Goal: Contribute content: Add original content to the website for others to see

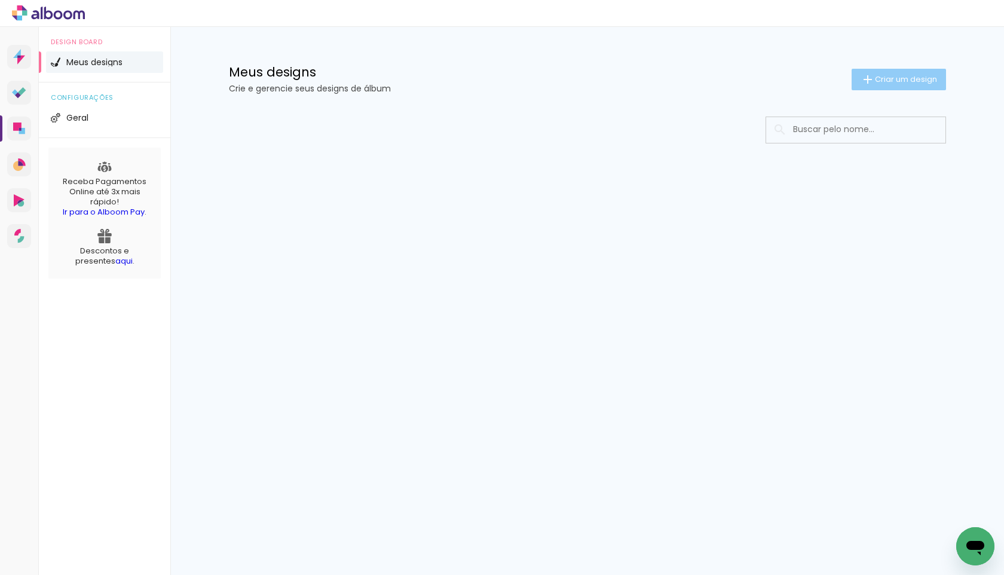
click at [911, 83] on span "Criar um design" at bounding box center [906, 79] width 62 height 8
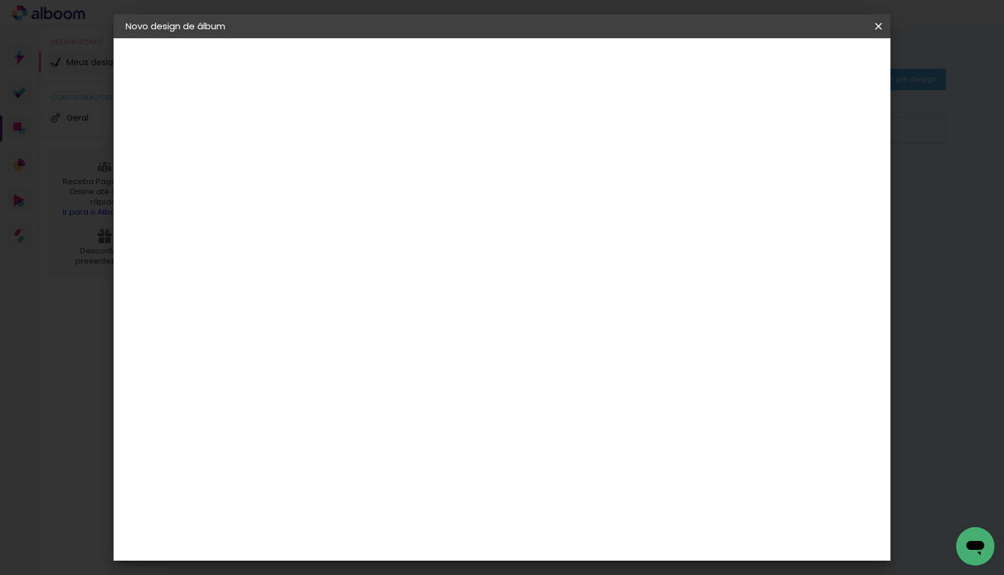
click at [321, 164] on input at bounding box center [321, 160] width 0 height 19
